Goal: Task Accomplishment & Management: Manage account settings

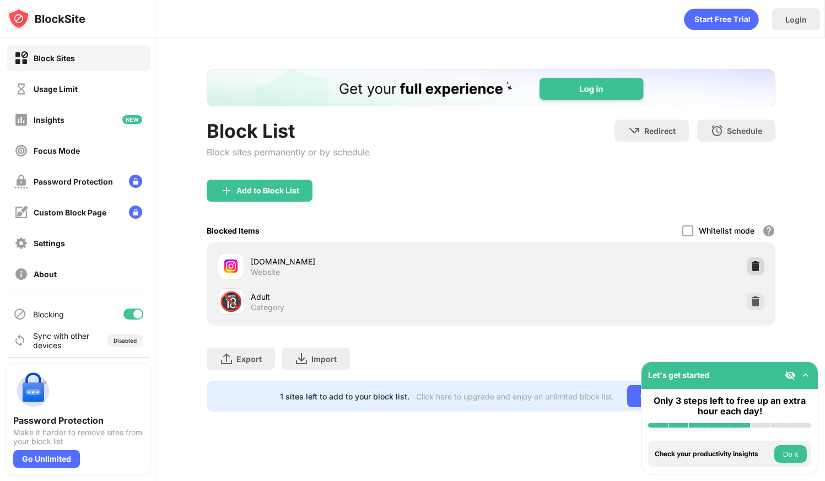
click at [752, 262] on img at bounding box center [755, 266] width 11 height 11
